Goal: Complete application form: Fill out and submit a form for a specific purpose

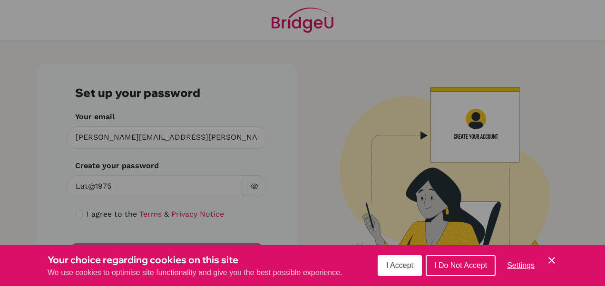
click at [406, 268] on span "I Accept" at bounding box center [399, 266] width 27 height 8
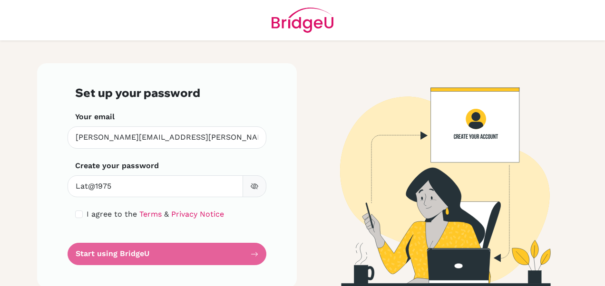
click at [149, 253] on form "Set up your password Your email [PERSON_NAME][EMAIL_ADDRESS][PERSON_NAME][DOMAI…" at bounding box center [167, 175] width 184 height 179
click at [249, 250] on form "Set up your password Your email [PERSON_NAME][EMAIL_ADDRESS][PERSON_NAME][DOMAI…" at bounding box center [167, 175] width 184 height 179
click at [242, 250] on form "Set up your password Your email [PERSON_NAME][EMAIL_ADDRESS][PERSON_NAME][DOMAI…" at bounding box center [167, 175] width 184 height 179
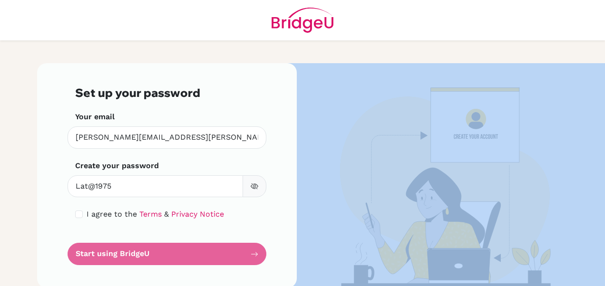
click at [242, 250] on form "Set up your password Your email [PERSON_NAME][EMAIL_ADDRESS][PERSON_NAME][DOMAI…" at bounding box center [167, 175] width 184 height 179
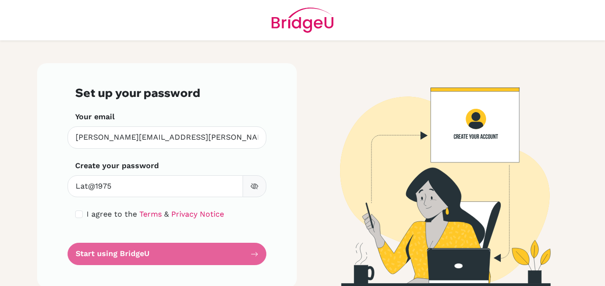
click at [242, 250] on form "Set up your password Your email [PERSON_NAME][EMAIL_ADDRESS][PERSON_NAME][DOMAI…" at bounding box center [167, 175] width 184 height 179
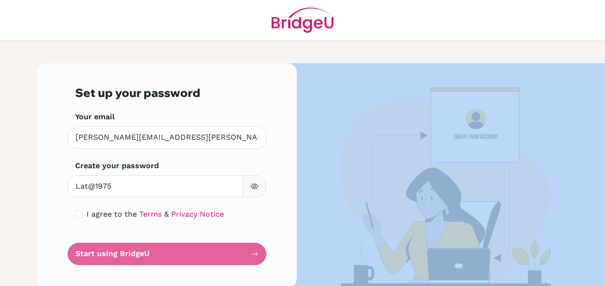
click at [242, 250] on form "Set up your password Your email [PERSON_NAME][EMAIL_ADDRESS][PERSON_NAME][DOMAI…" at bounding box center [167, 175] width 184 height 179
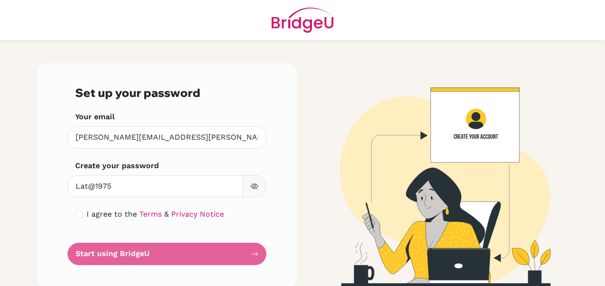
click at [242, 250] on form "Set up your password Your email [PERSON_NAME][EMAIL_ADDRESS][PERSON_NAME][DOMAI…" at bounding box center [167, 175] width 184 height 179
click at [277, 224] on div "Set up your password Your email [PERSON_NAME][EMAIL_ADDRESS][PERSON_NAME][DOMAI…" at bounding box center [167, 175] width 260 height 225
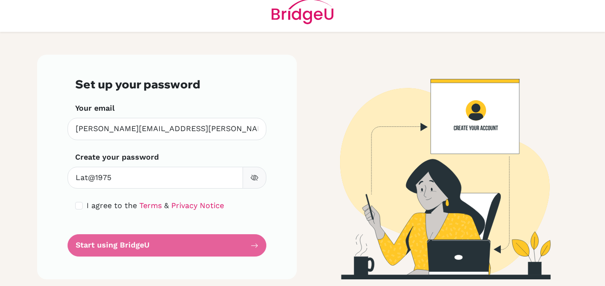
click at [252, 247] on form "Set up your password Your email [PERSON_NAME][EMAIL_ADDRESS][PERSON_NAME][DOMAI…" at bounding box center [167, 167] width 184 height 179
click at [98, 245] on form "Set up your password Your email [PERSON_NAME][EMAIL_ADDRESS][PERSON_NAME][DOMAI…" at bounding box center [167, 167] width 184 height 179
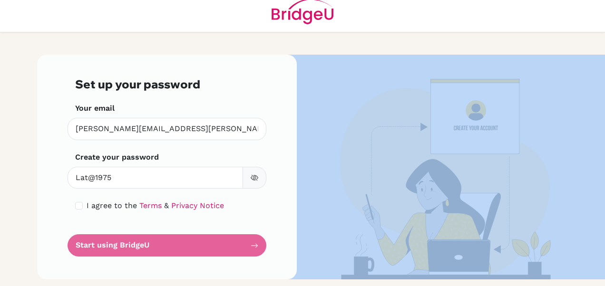
click at [98, 245] on form "Set up your password Your email [PERSON_NAME][EMAIL_ADDRESS][PERSON_NAME][DOMAI…" at bounding box center [167, 167] width 184 height 179
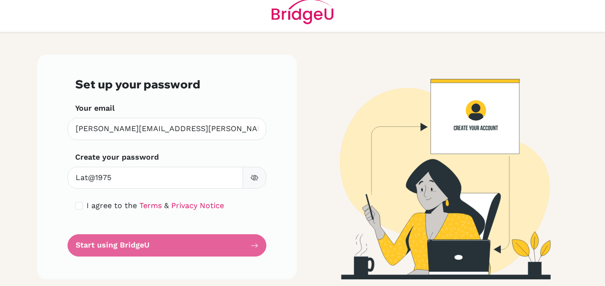
click at [274, 223] on div "Set up your password Your email [PERSON_NAME][EMAIL_ADDRESS][PERSON_NAME][DOMAI…" at bounding box center [167, 167] width 260 height 225
click at [182, 243] on form "Set up your password Your email [PERSON_NAME][EMAIL_ADDRESS][PERSON_NAME][DOMAI…" at bounding box center [167, 167] width 184 height 179
click at [248, 243] on form "Set up your password Your email [PERSON_NAME][EMAIL_ADDRESS][PERSON_NAME][DOMAI…" at bounding box center [167, 167] width 184 height 179
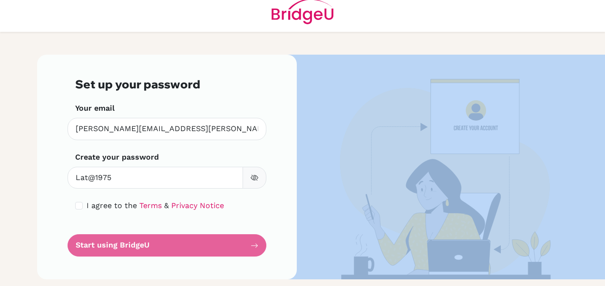
click at [248, 243] on form "Set up your password Your email [PERSON_NAME][EMAIL_ADDRESS][PERSON_NAME][DOMAI…" at bounding box center [167, 167] width 184 height 179
click at [248, 244] on form "Set up your password Your email [PERSON_NAME][EMAIL_ADDRESS][PERSON_NAME][DOMAI…" at bounding box center [167, 167] width 184 height 179
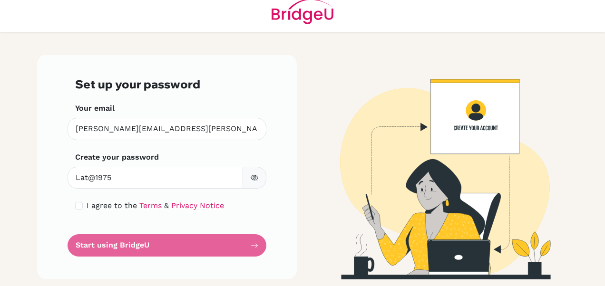
drag, startPoint x: 248, startPoint y: 244, endPoint x: 235, endPoint y: 245, distance: 12.8
click at [235, 245] on form "Set up your password Your email [PERSON_NAME][EMAIL_ADDRESS][PERSON_NAME][DOMAI…" at bounding box center [167, 167] width 184 height 179
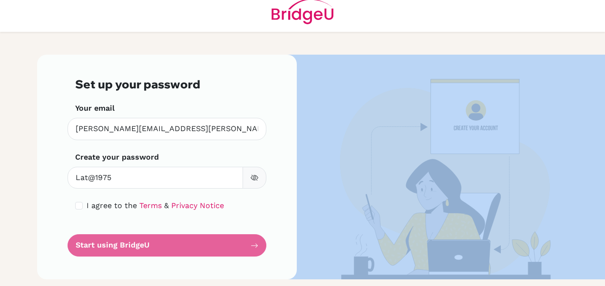
click at [235, 245] on form "Set up your password Your email [PERSON_NAME][EMAIL_ADDRESS][PERSON_NAME][DOMAI…" at bounding box center [167, 167] width 184 height 179
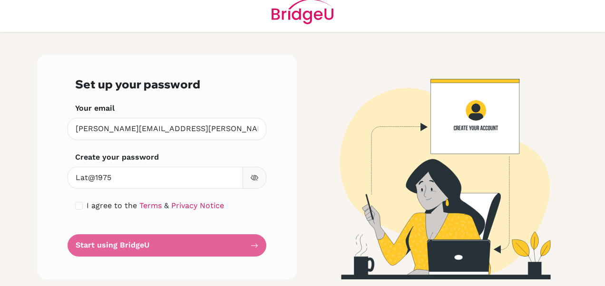
click at [235, 245] on form "Set up your password Your email [PERSON_NAME][EMAIL_ADDRESS][PERSON_NAME][DOMAI…" at bounding box center [167, 167] width 184 height 179
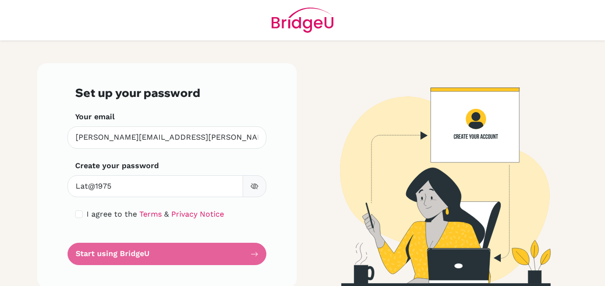
drag, startPoint x: 180, startPoint y: 162, endPoint x: 186, endPoint y: 185, distance: 24.1
click at [186, 185] on div "Create your password Lat@1975 Make sure it's at least 6 characters" at bounding box center [167, 179] width 184 height 38
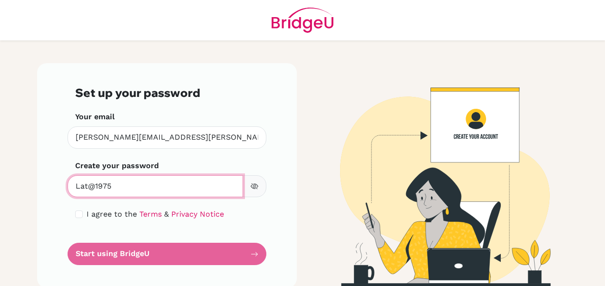
click at [186, 185] on input "Lat@1975" at bounding box center [155, 186] width 175 height 22
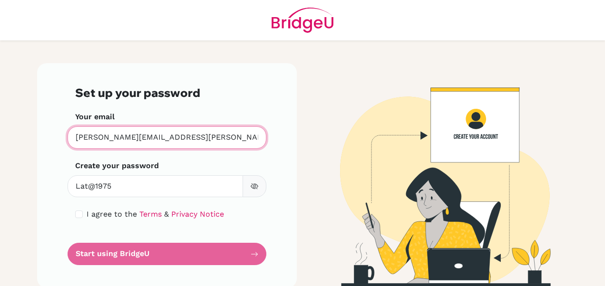
click at [223, 143] on input "[PERSON_NAME][EMAIL_ADDRESS][PERSON_NAME][DOMAIN_NAME]" at bounding box center [167, 137] width 199 height 22
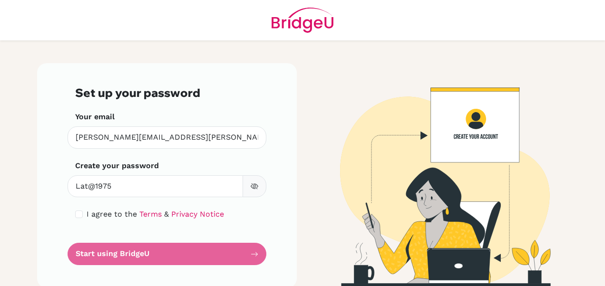
click at [209, 258] on form "Set up your password Your email [PERSON_NAME][EMAIL_ADDRESS][PERSON_NAME][DOMAI…" at bounding box center [167, 175] width 184 height 179
click at [75, 214] on input "checkbox" at bounding box center [79, 215] width 8 height 8
checkbox input "true"
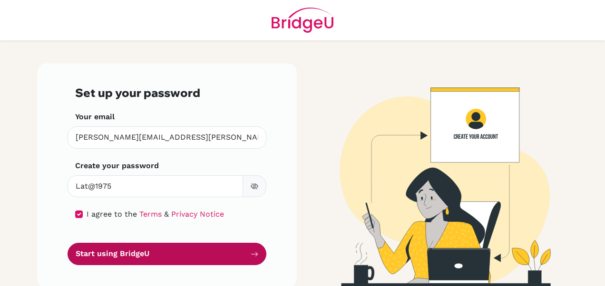
click at [188, 255] on button "Start using BridgeU" at bounding box center [167, 254] width 199 height 22
click at [255, 252] on button "Start using BridgeU" at bounding box center [167, 254] width 199 height 22
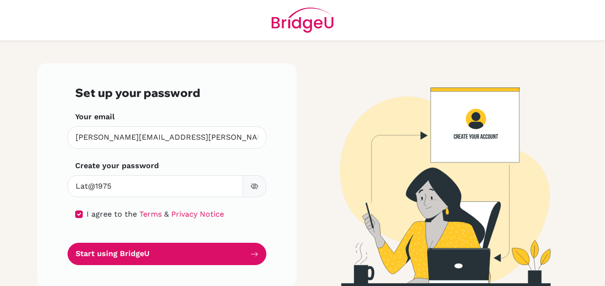
drag, startPoint x: 255, startPoint y: 252, endPoint x: 254, endPoint y: 240, distance: 11.9
click at [254, 240] on form "Set up your password Your email [PERSON_NAME][EMAIL_ADDRESS][PERSON_NAME][DOMAI…" at bounding box center [167, 175] width 184 height 179
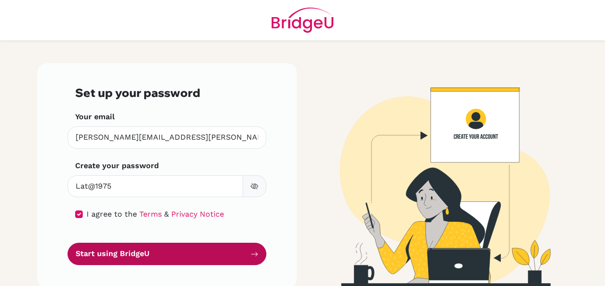
click at [229, 254] on button "Start using BridgeU" at bounding box center [167, 254] width 199 height 22
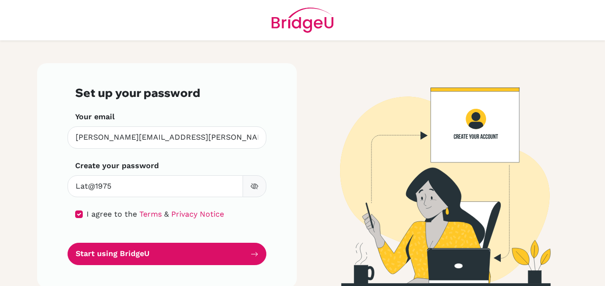
click at [473, 137] on img at bounding box center [438, 175] width 542 height 225
drag, startPoint x: 473, startPoint y: 137, endPoint x: 279, endPoint y: 185, distance: 200.0
click at [279, 185] on div "Set up your password Your email [PERSON_NAME][EMAIL_ADDRESS][PERSON_NAME][DOMAI…" at bounding box center [167, 175] width 260 height 225
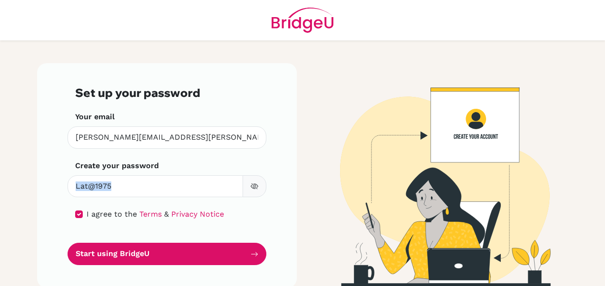
click at [279, 185] on div "Set up your password Your email [PERSON_NAME][EMAIL_ADDRESS][PERSON_NAME][DOMAI…" at bounding box center [167, 175] width 260 height 225
click at [10, 190] on main "Set up your password Your email [PERSON_NAME][EMAIL_ADDRESS][PERSON_NAME][DOMAI…" at bounding box center [302, 143] width 605 height 286
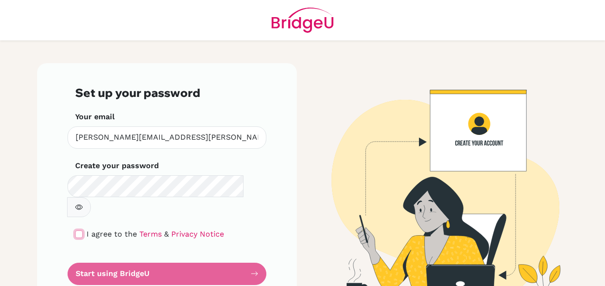
click at [75, 231] on input "checkbox" at bounding box center [79, 235] width 8 height 8
checkbox input "true"
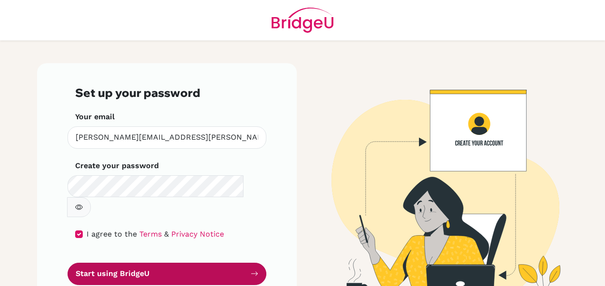
click at [251, 270] on icon "submit" at bounding box center [255, 274] width 8 height 8
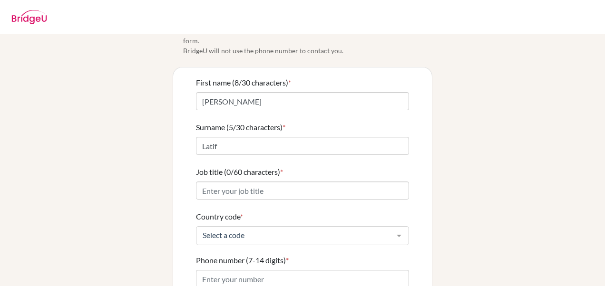
scroll to position [66, 0]
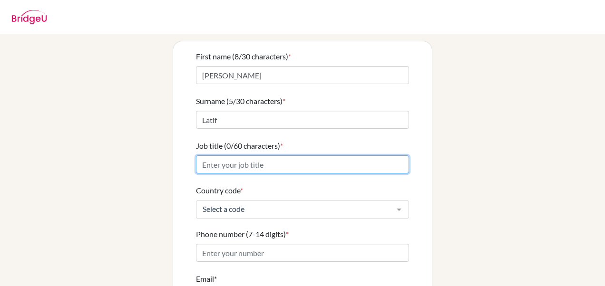
click at [259, 157] on input "Job title (0/60 characters) *" at bounding box center [302, 164] width 213 height 18
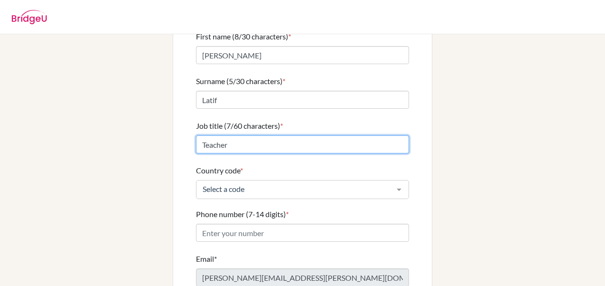
scroll to position [110, 0]
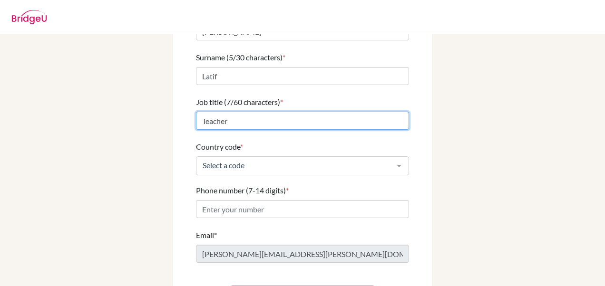
type input "Teacher"
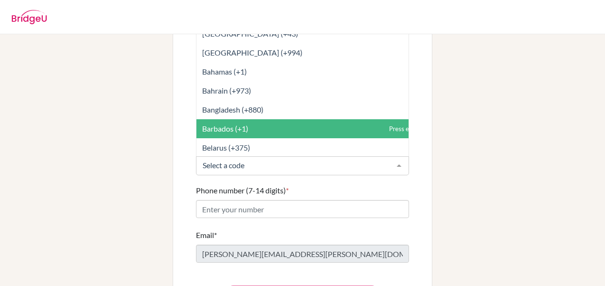
scroll to position [253, 0]
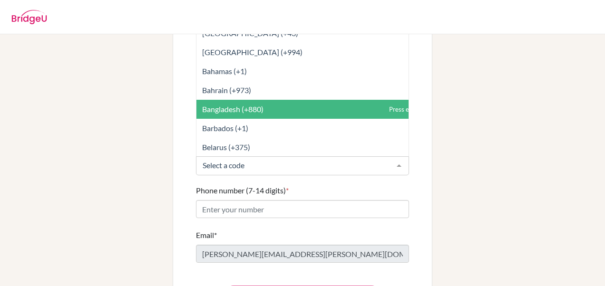
click at [236, 105] on span "Bangladesh (+880)" at bounding box center [232, 109] width 61 height 9
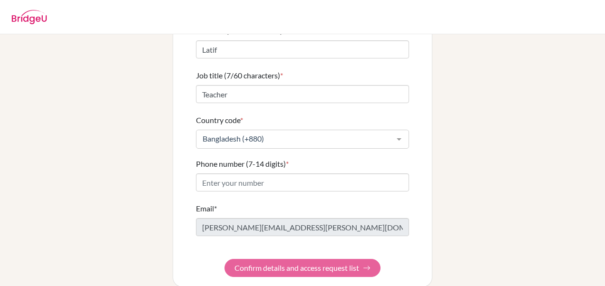
scroll to position [138, 0]
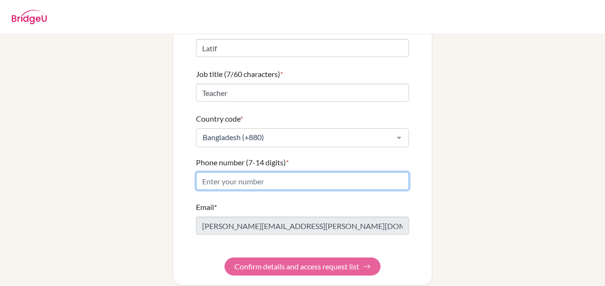
click at [256, 172] on input "Phone number (7-14 digits) *" at bounding box center [302, 181] width 213 height 18
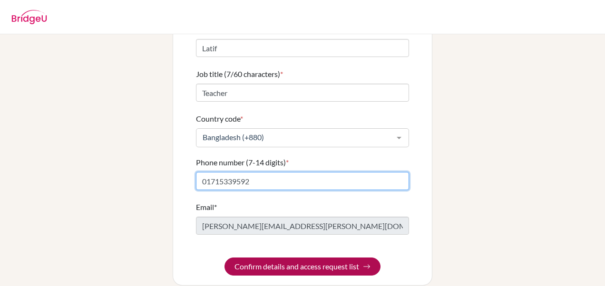
type input "01715339592"
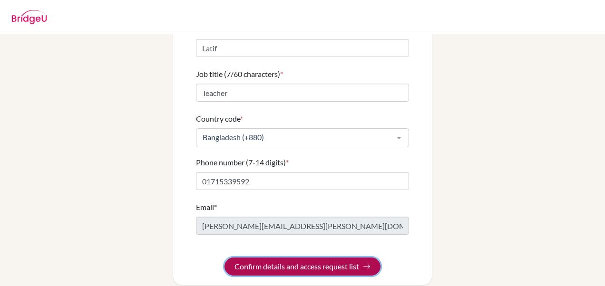
click at [318, 258] on button "Confirm details and access request list" at bounding box center [302, 267] width 156 height 18
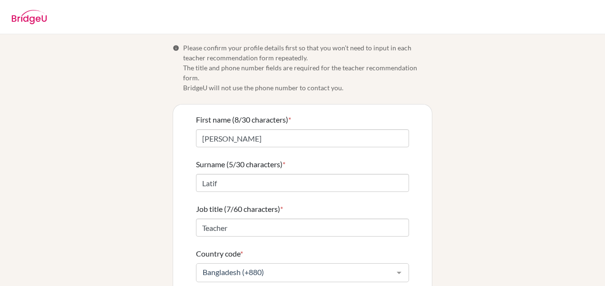
scroll to position [0, 0]
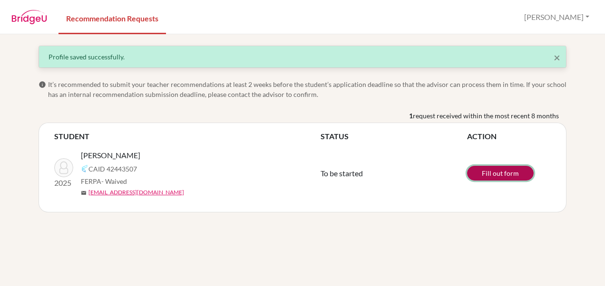
click at [504, 176] on link "Fill out form" at bounding box center [500, 173] width 67 height 15
